Goal: Task Accomplishment & Management: Manage account settings

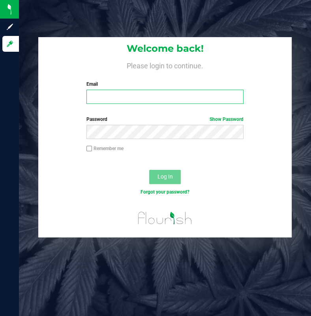
click at [99, 96] on input "Email" at bounding box center [164, 97] width 157 height 14
type input "[EMAIL_ADDRESS][DOMAIN_NAME]"
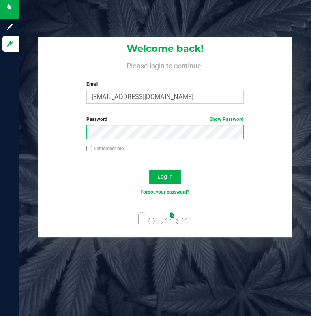
click at [149, 170] on button "Log In" at bounding box center [165, 177] width 32 height 14
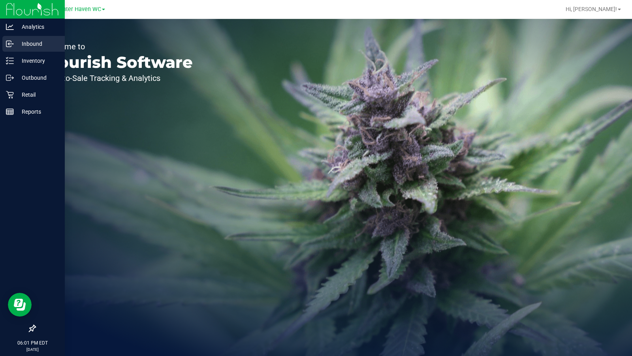
click at [14, 46] on p "Inbound" at bounding box center [37, 43] width 47 height 9
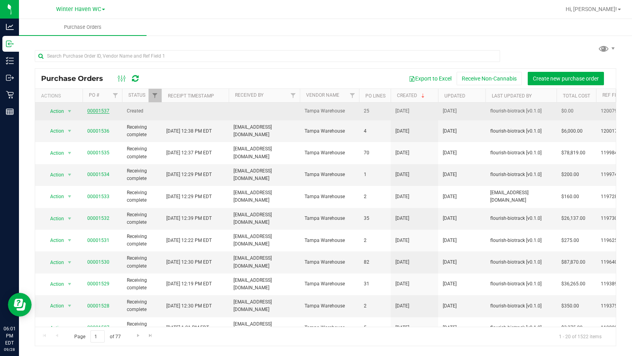
click at [98, 111] on link "00001537" at bounding box center [98, 111] width 22 height 6
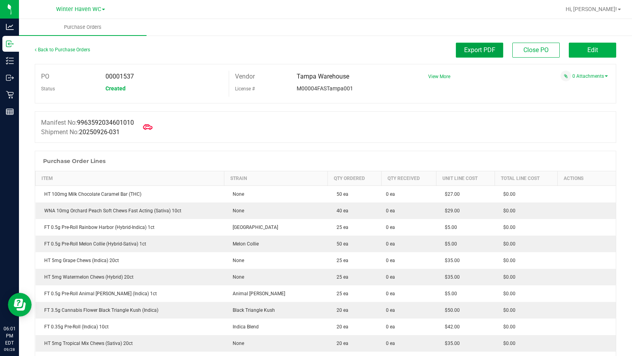
click at [311, 49] on span "Export PDF" at bounding box center [479, 50] width 31 height 8
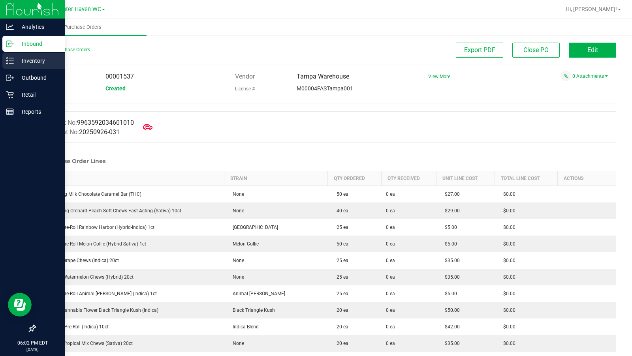
click at [11, 62] on icon at bounding box center [10, 61] width 8 height 8
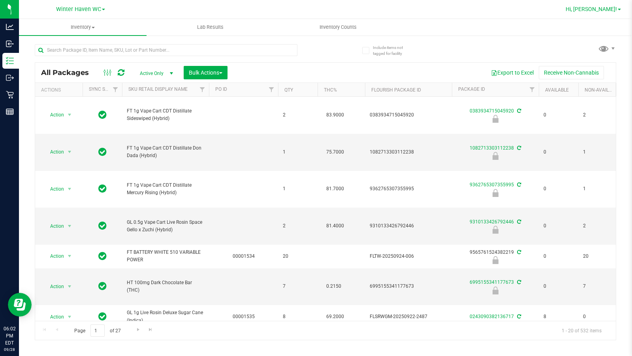
click at [311, 11] on span "Hi, [PERSON_NAME]!" at bounding box center [590, 9] width 51 height 6
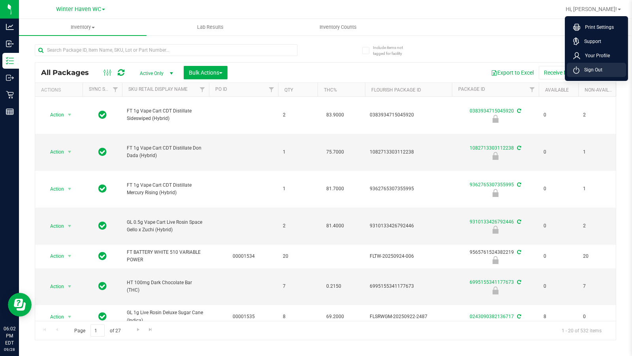
click at [311, 71] on span "Sign Out" at bounding box center [590, 70] width 23 height 8
